Goal: Information Seeking & Learning: Find specific fact

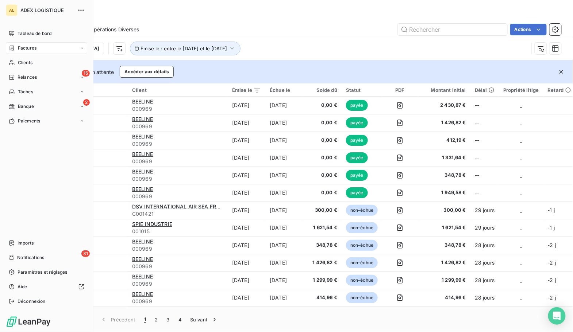
click at [28, 52] on div "Factures" at bounding box center [46, 48] width 81 height 12
click at [35, 36] on span "Tableau de bord" at bounding box center [35, 33] width 34 height 7
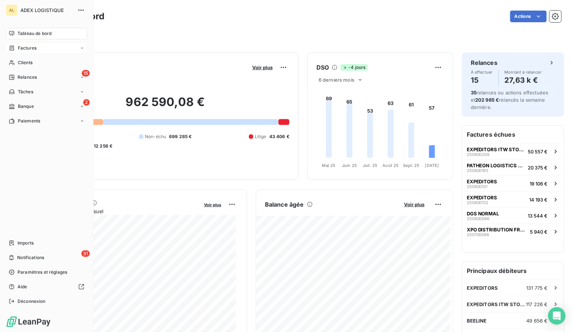
click at [33, 48] on span "Factures" at bounding box center [27, 48] width 19 height 7
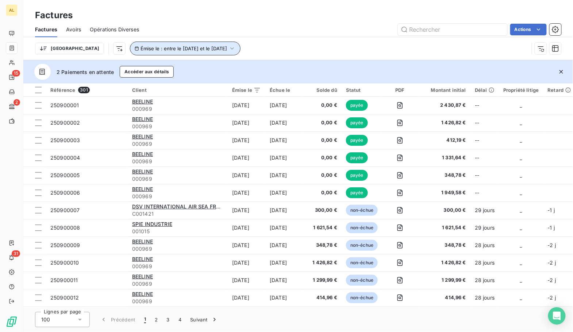
click at [178, 51] on span "Émise le : entre le [DATE] et le [DATE]" at bounding box center [184, 49] width 86 height 6
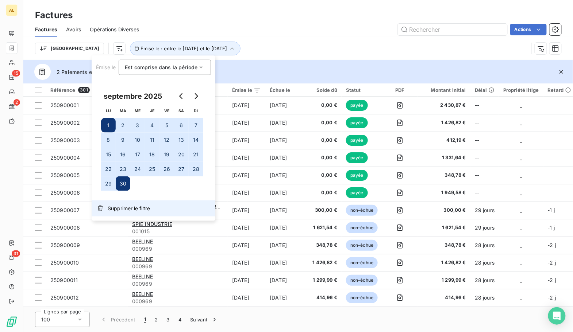
click at [115, 211] on span "Supprimer le filtre" at bounding box center [129, 208] width 42 height 7
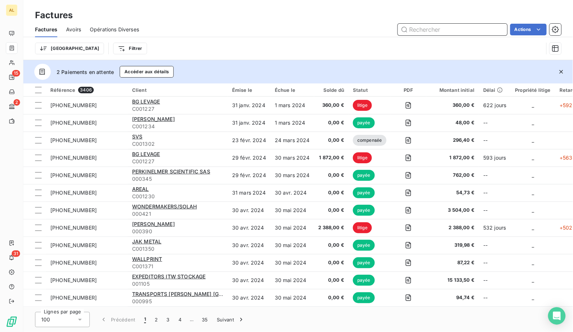
click at [458, 33] on input "text" at bounding box center [452, 30] width 109 height 12
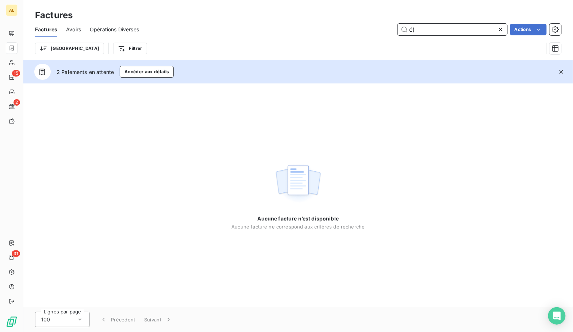
type input "é"
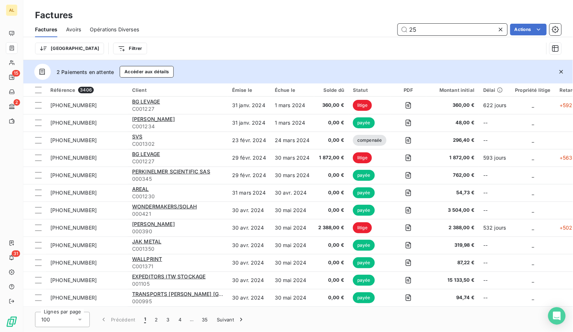
click at [458, 33] on input "25" at bounding box center [452, 30] width 109 height 12
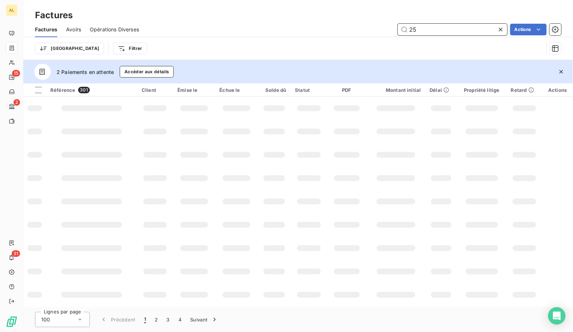
type input "2"
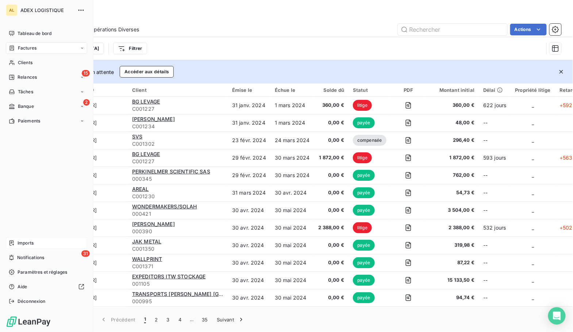
click at [26, 247] on div "Imports" at bounding box center [46, 244] width 81 height 12
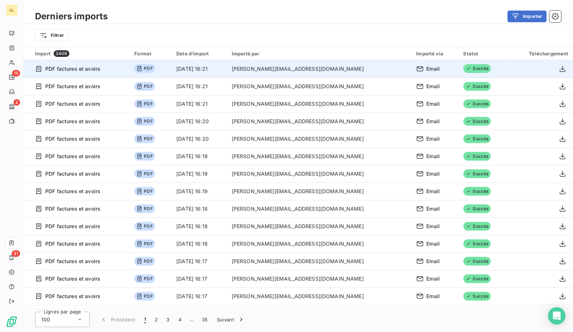
click at [102, 70] on div "PDF factures et avoirs" at bounding box center [80, 68] width 91 height 7
click at [560, 69] on icon "button" at bounding box center [563, 69] width 6 height 6
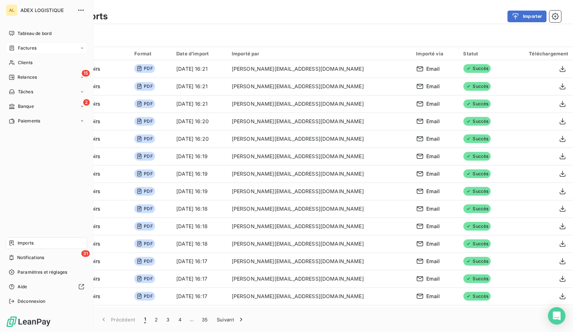
click at [25, 50] on span "Factures" at bounding box center [27, 48] width 19 height 7
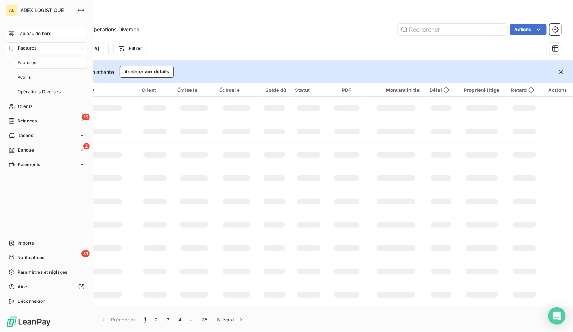
click at [38, 30] on div "Tableau de bord" at bounding box center [46, 34] width 81 height 12
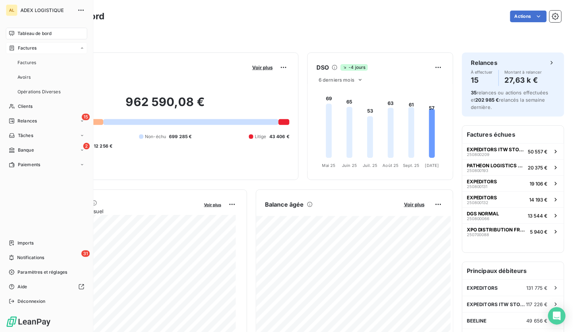
click at [35, 49] on span "Factures" at bounding box center [27, 48] width 19 height 7
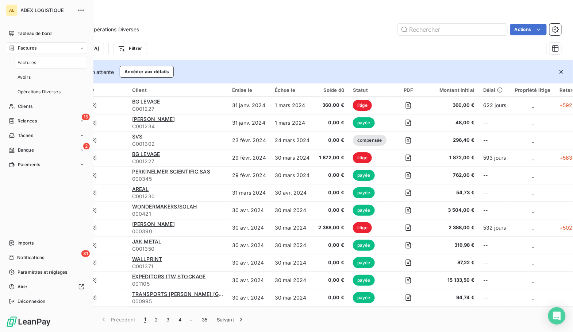
click at [31, 62] on span "Factures" at bounding box center [27, 62] width 19 height 7
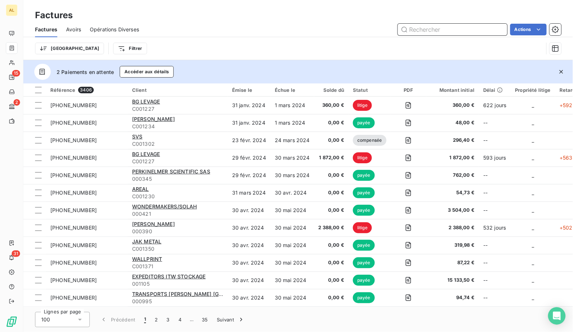
click at [430, 32] on input "text" at bounding box center [452, 30] width 109 height 12
paste input "AV_250901033"
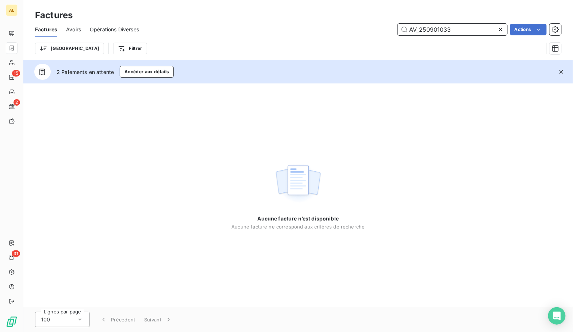
click at [412, 29] on input "AV_250901033" at bounding box center [452, 30] width 109 height 12
click at [409, 31] on input "AV_250901033" at bounding box center [452, 30] width 109 height 12
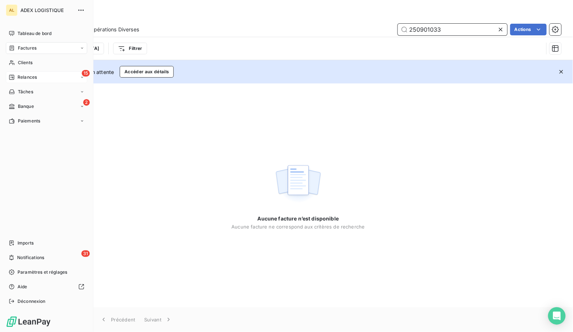
type input "250901033"
click at [32, 73] on div "15 Relances" at bounding box center [46, 78] width 81 height 12
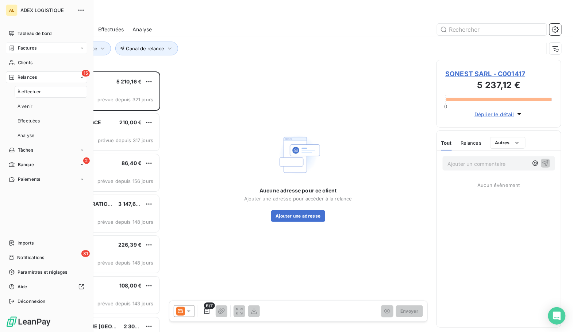
scroll to position [255, 119]
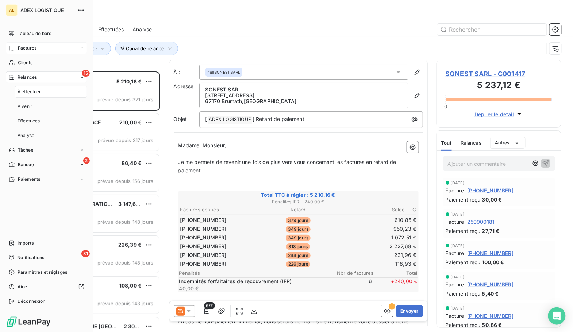
click at [34, 49] on span "Factures" at bounding box center [27, 48] width 19 height 7
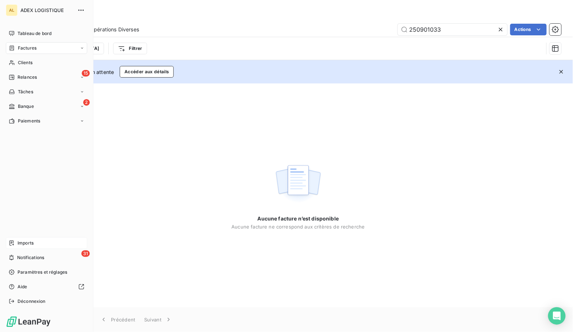
click at [28, 244] on span "Imports" at bounding box center [26, 243] width 16 height 7
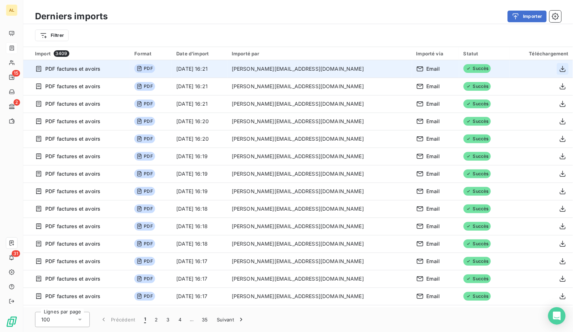
click at [561, 70] on icon "button" at bounding box center [562, 68] width 7 height 7
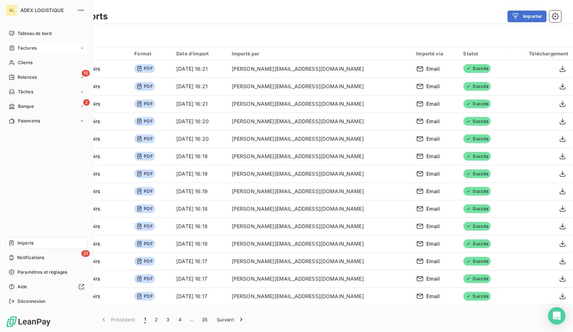
click at [31, 47] on span "Factures" at bounding box center [27, 48] width 19 height 7
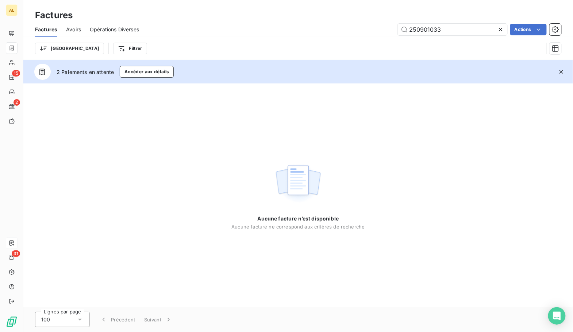
drag, startPoint x: 450, startPoint y: 31, endPoint x: 359, endPoint y: 26, distance: 91.4
click at [359, 26] on div "250901033 Actions" at bounding box center [355, 30] width 414 height 12
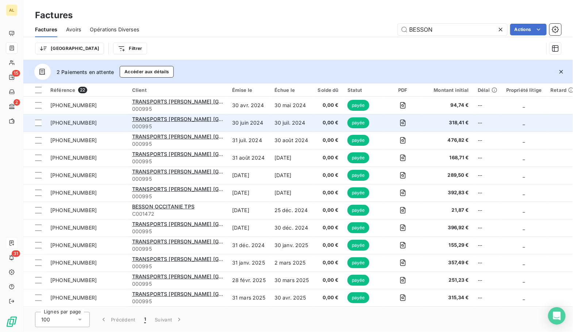
type input "BESSON"
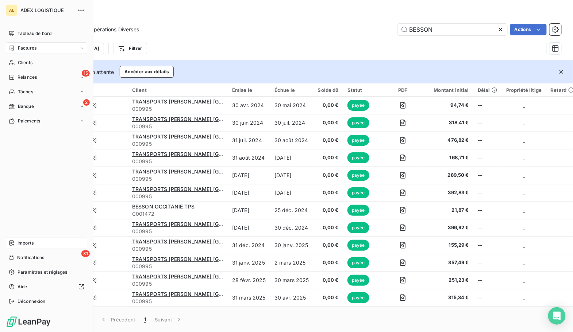
click at [29, 245] on span "Imports" at bounding box center [26, 243] width 16 height 7
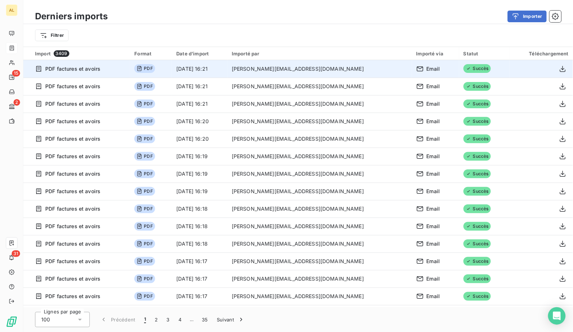
click at [102, 69] on div "PDF factures et avoirs" at bounding box center [80, 68] width 91 height 7
click at [465, 66] on span "Succès" at bounding box center [477, 68] width 27 height 9
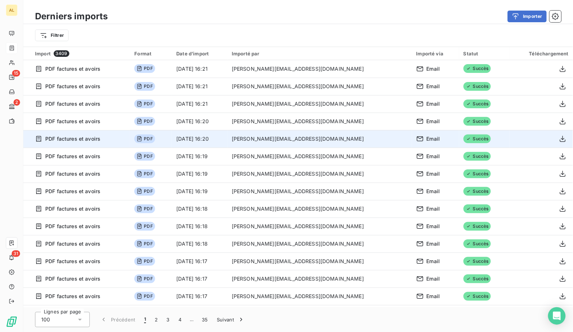
click at [473, 141] on span "Succès" at bounding box center [477, 139] width 27 height 9
click at [561, 137] on icon "button" at bounding box center [562, 138] width 7 height 7
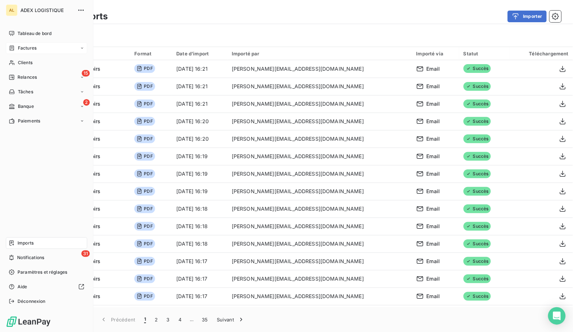
click at [36, 49] on span "Factures" at bounding box center [27, 48] width 19 height 7
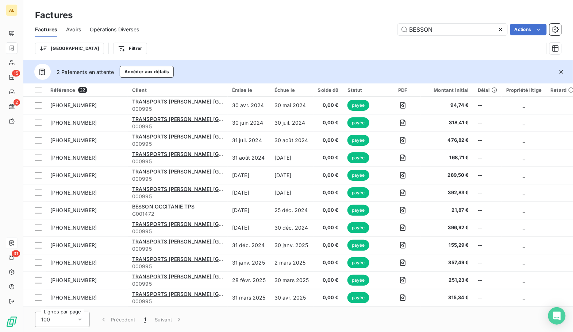
drag, startPoint x: 432, startPoint y: 26, endPoint x: 232, endPoint y: -16, distance: 204.6
click at [232, 0] on html "AL 15 2 31 Factures Factures Avoirs Opérations Diverses [PERSON_NAME] Actions T…" at bounding box center [286, 166] width 573 height 332
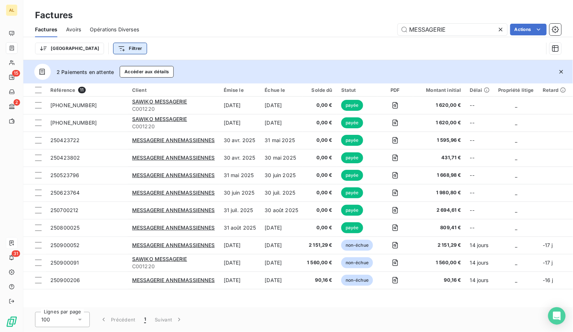
type input "MESSAGERIE"
click at [85, 47] on html "AL 15 2 31 Factures Factures Avoirs Opérations Diverses MESSAGERIE Actions Trie…" at bounding box center [286, 166] width 573 height 332
click at [54, 48] on html "AL 15 2 31 Factures Factures Avoirs Opérations Diverses MESSAGERIE Actions Trie…" at bounding box center [286, 166] width 573 height 332
click at [88, 51] on html "AL 15 2 31 Factures Factures Avoirs Opérations Diverses MESSAGERIE Actions Trie…" at bounding box center [286, 166] width 573 height 332
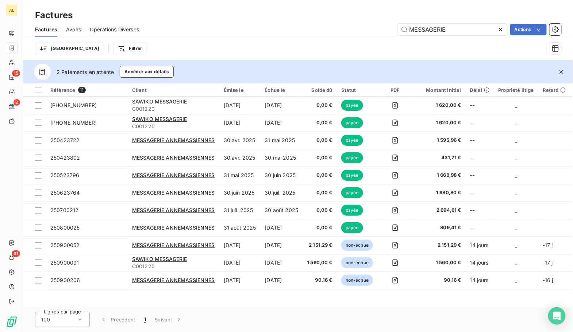
click at [75, 27] on span "Avoirs" at bounding box center [73, 29] width 15 height 7
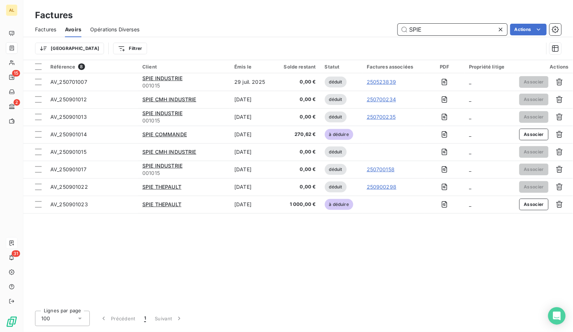
drag, startPoint x: 435, startPoint y: 28, endPoint x: 334, endPoint y: 12, distance: 101.5
click at [334, 12] on div "Factures Factures Avoirs Opérations Diverses SPIE Actions Trier Filtrer" at bounding box center [298, 30] width 550 height 60
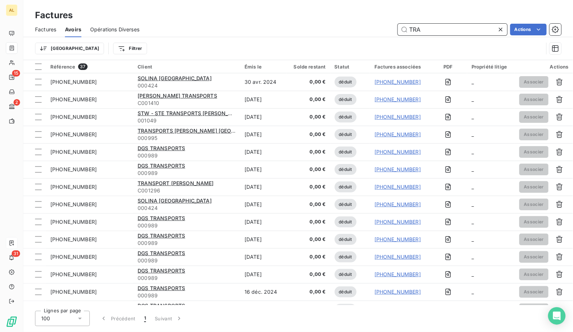
click at [47, 31] on span "Factures" at bounding box center [45, 29] width 21 height 7
type input "TRA"
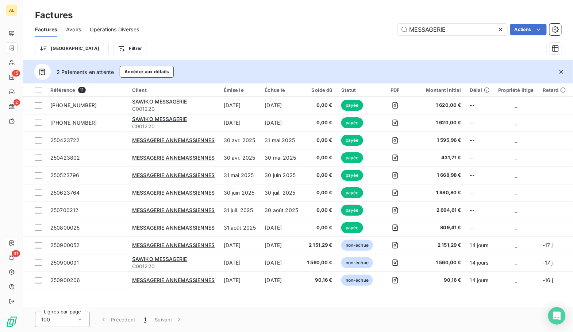
drag, startPoint x: 360, startPoint y: 12, endPoint x: 290, endPoint y: -4, distance: 71.9
click at [290, 0] on html "AL 15 2 31 Factures Factures Avoirs Opérations Diverses MESSAGERIE Actions Trie…" at bounding box center [286, 166] width 573 height 332
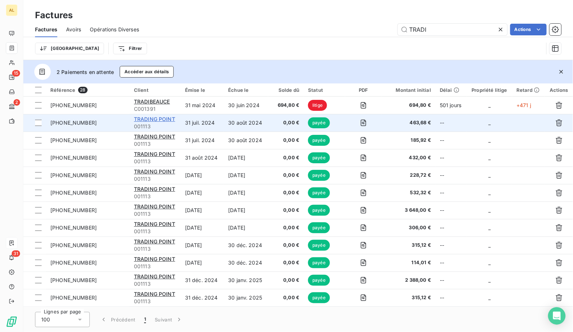
type input "TRADI"
click at [144, 120] on span "TRADING POINT" at bounding box center [154, 119] width 41 height 6
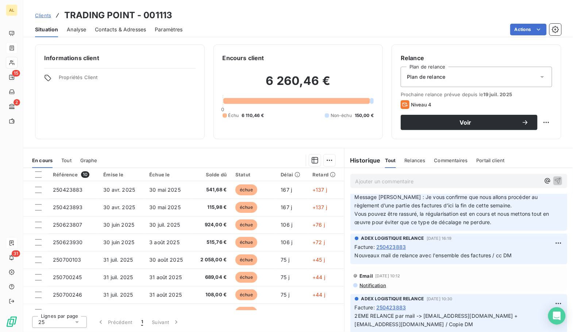
scroll to position [20, 0]
click at [39, 16] on span "Clients" at bounding box center [43, 15] width 16 height 6
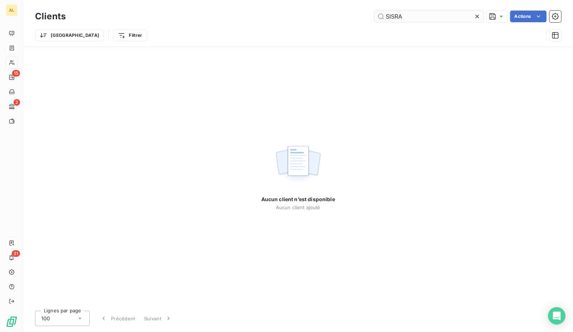
click at [397, 16] on input "SISRA" at bounding box center [428, 17] width 109 height 12
click at [346, 11] on div "SISTRA Actions" at bounding box center [317, 17] width 487 height 12
type input "SISTRA"
